Goal: Ask a question

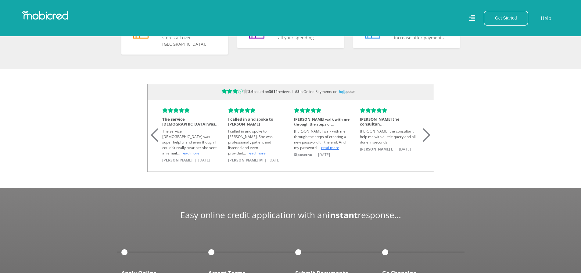
scroll to position [0, 1043]
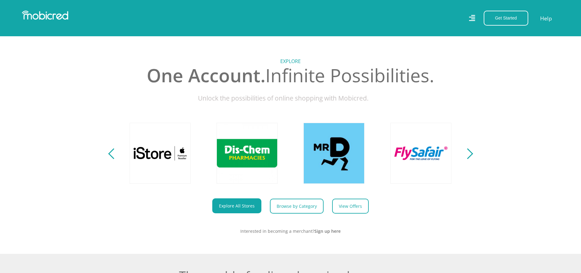
scroll to position [0, 695]
click at [543, 19] on link "Help" at bounding box center [546, 18] width 13 height 9
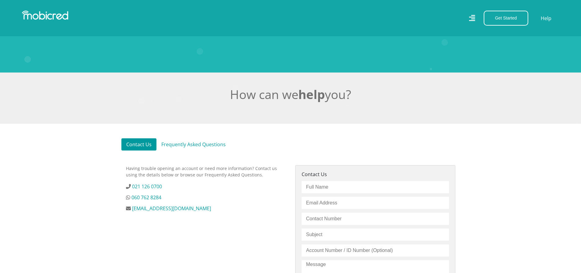
scroll to position [183, 0]
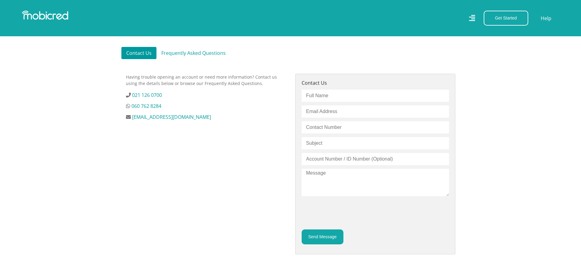
click at [341, 96] on input "text" at bounding box center [375, 96] width 147 height 12
type input "charl adonis"
type input "0722484463"
click at [313, 113] on input "email" at bounding box center [375, 112] width 147 height 12
type input "charladonis@gmail.com"
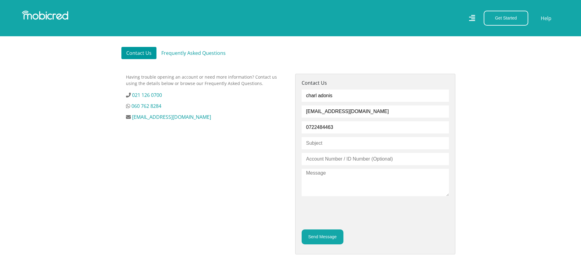
click at [331, 149] on input "text" at bounding box center [375, 143] width 147 height 12
type input "Password reset"
click at [322, 161] on input "text" at bounding box center [375, 159] width 147 height 12
type input "7211195177080"
click at [322, 176] on textarea at bounding box center [375, 182] width 147 height 27
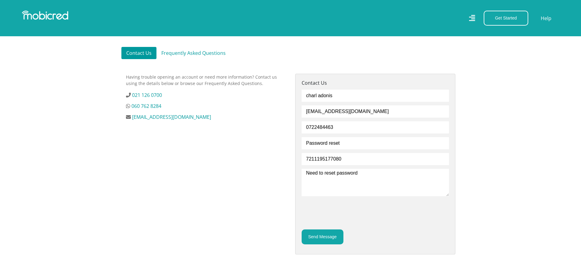
type textarea "Need to reset password"
click at [326, 239] on button "Send Message" at bounding box center [323, 237] width 42 height 15
